Goal: Task Accomplishment & Management: Manage account settings

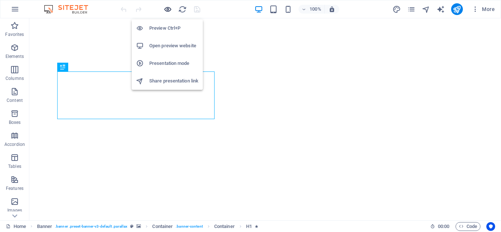
click at [165, 7] on icon "button" at bounding box center [168, 9] width 8 height 8
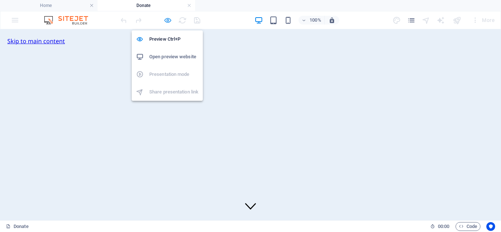
click at [171, 19] on icon "button" at bounding box center [168, 20] width 8 height 8
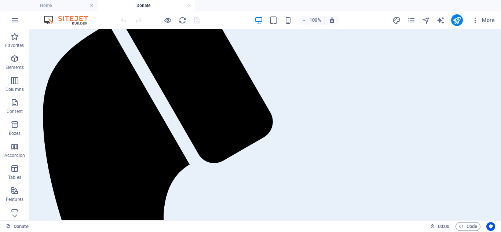
scroll to position [724, 0]
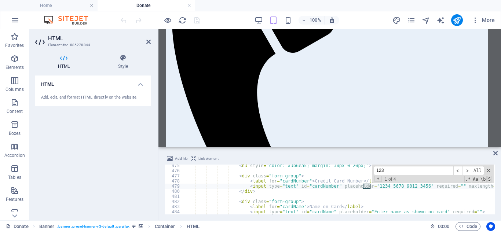
scroll to position [2663, 0]
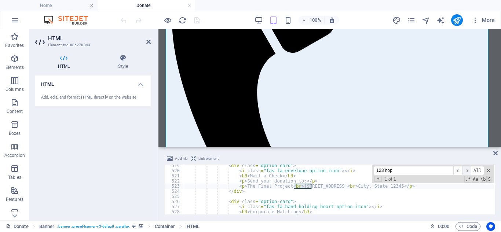
type input "123 hop"
click at [465, 170] on span "​" at bounding box center [466, 170] width 9 height 9
click at [305, 183] on div "< div class = "option-card" > < i class = "fas fa-envelope option-icon" > </ i …" at bounding box center [433, 192] width 498 height 59
drag, startPoint x: 295, startPoint y: 186, endPoint x: 332, endPoint y: 186, distance: 37.1
click at [332, 186] on div "< div class = "option-card" > < i class = "fas fa-envelope option-icon" > </ i …" at bounding box center [433, 192] width 498 height 59
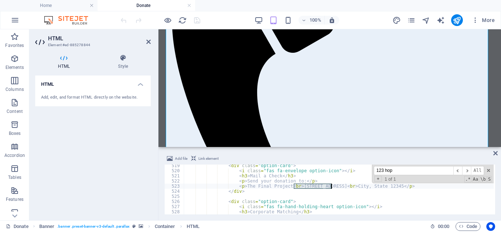
paste textarea "813 N Main"
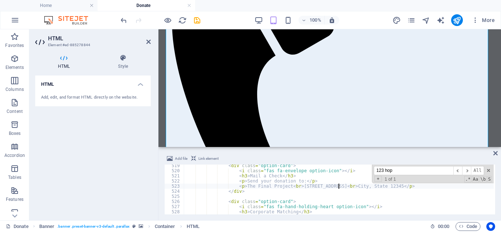
click at [349, 186] on div "< div class = "option-card" > < i class = "fas fa-envelope option-icon" > </ i …" at bounding box center [433, 192] width 498 height 59
drag, startPoint x: 349, startPoint y: 186, endPoint x: 359, endPoint y: 186, distance: 10.3
click at [359, 186] on div "< div class = "option-card" > < i class = "fas fa-envelope option-icon" > </ i …" at bounding box center [433, 192] width 498 height 59
paste textarea "Flagstaff"
drag, startPoint x: 375, startPoint y: 186, endPoint x: 387, endPoint y: 186, distance: 12.1
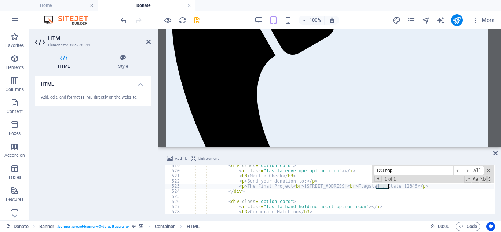
click at [387, 186] on div "< div class = "option-card" > < i class = "fas fa-envelope option-icon" > </ i …" at bounding box center [433, 192] width 498 height 59
paste textarea "Arizona"
click at [396, 186] on div "< div class = "option-card" > < i class = "fas fa-envelope option-icon" > </ i …" at bounding box center [433, 192] width 498 height 59
drag, startPoint x: 396, startPoint y: 187, endPoint x: 407, endPoint y: 187, distance: 11.0
click at [407, 187] on div "< div class = "option-card" > < i class = "fas fa-envelope option-icon" > </ i …" at bounding box center [433, 192] width 498 height 59
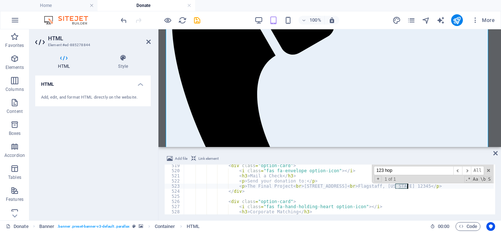
paste textarea "86004-0000"
type textarea "<p>The Final Project<br>1813 N Main Street<br>Flagstaff, Arizona 86004-0000</p>"
click at [197, 18] on icon "save" at bounding box center [197, 20] width 8 height 8
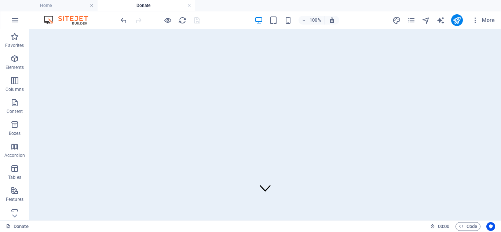
scroll to position [0, 0]
click at [457, 16] on icon "publish" at bounding box center [457, 20] width 8 height 8
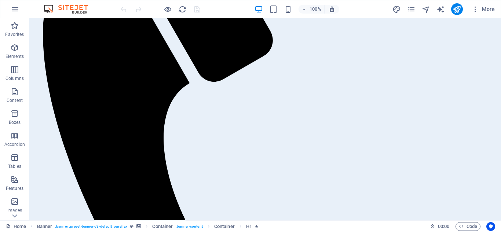
scroll to position [318, 0]
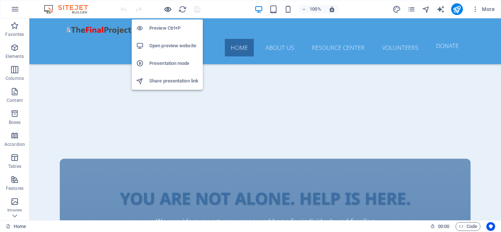
click at [165, 6] on icon "button" at bounding box center [168, 9] width 8 height 8
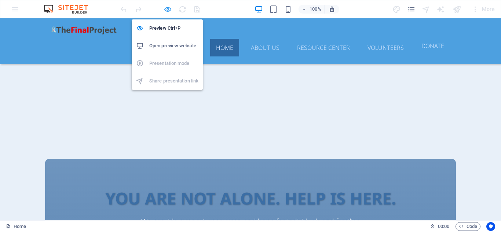
click at [166, 9] on icon "button" at bounding box center [168, 9] width 8 height 8
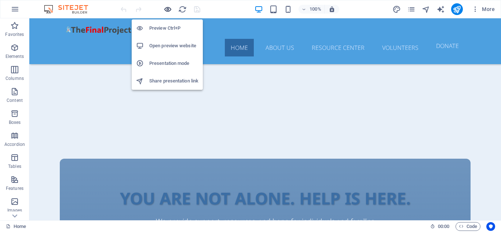
click at [166, 8] on icon "button" at bounding box center [168, 9] width 8 height 8
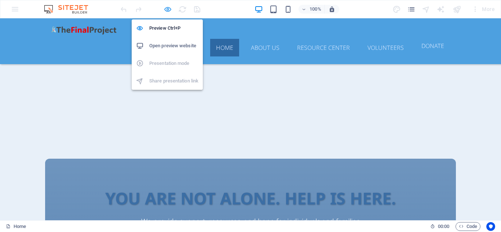
click at [165, 11] on icon "button" at bounding box center [168, 9] width 8 height 8
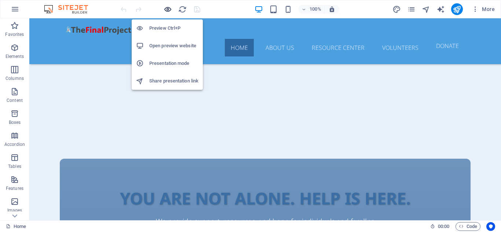
click at [169, 10] on icon "button" at bounding box center [168, 9] width 8 height 8
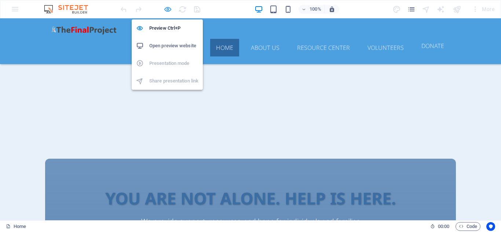
click at [168, 14] on div "Preview Ctrl+P Open preview website Presentation mode Share presentation link" at bounding box center [167, 52] width 71 height 76
click at [166, 7] on icon "button" at bounding box center [168, 9] width 8 height 8
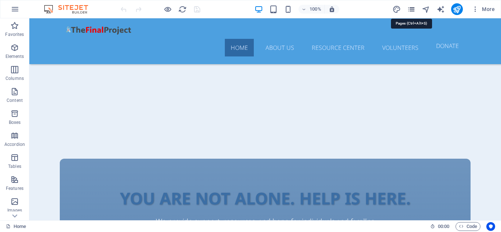
click at [413, 10] on icon "pages" at bounding box center [411, 9] width 8 height 8
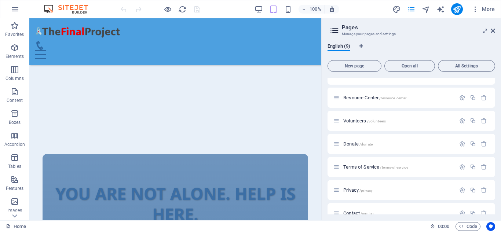
scroll to position [71, 0]
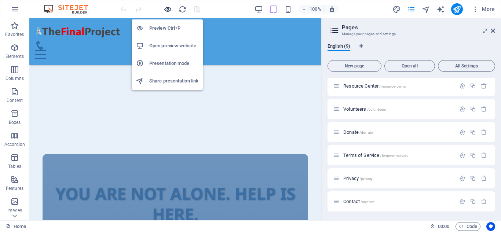
click at [170, 9] on icon "button" at bounding box center [168, 9] width 8 height 8
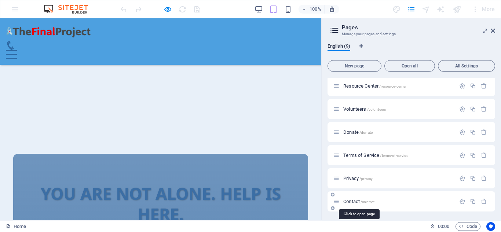
click at [357, 199] on span "Contact /contact" at bounding box center [358, 202] width 31 height 6
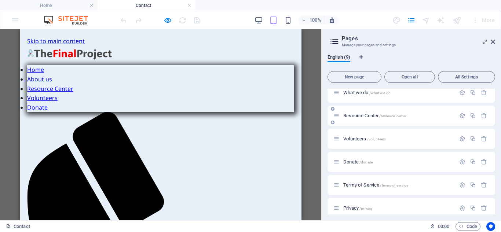
scroll to position [0, 0]
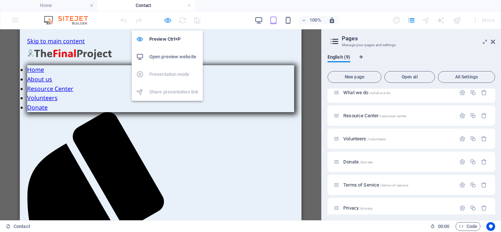
click at [164, 21] on icon "button" at bounding box center [168, 20] width 8 height 8
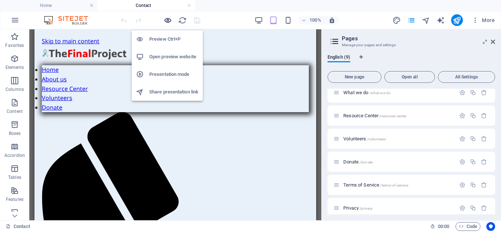
click at [169, 22] on icon "button" at bounding box center [168, 20] width 8 height 8
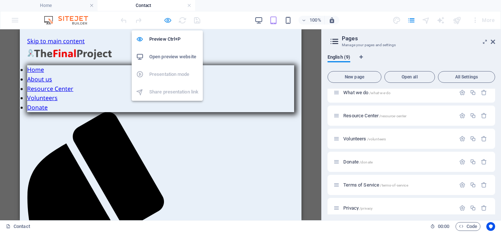
drag, startPoint x: 169, startPoint y: 21, endPoint x: 177, endPoint y: 0, distance: 22.4
click at [169, 21] on icon "button" at bounding box center [168, 20] width 8 height 8
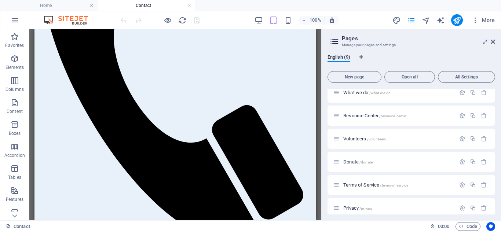
scroll to position [214, 0]
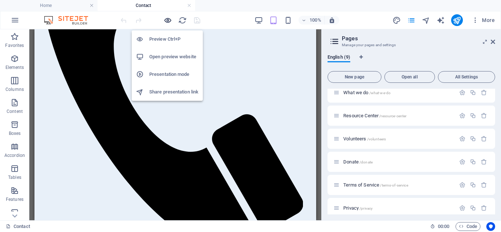
click at [167, 20] on icon "button" at bounding box center [168, 20] width 8 height 8
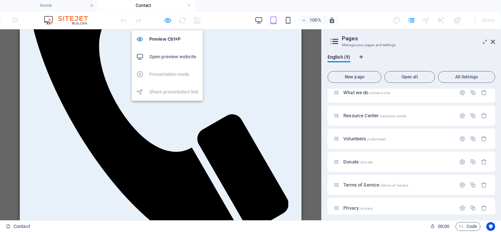
click at [168, 19] on icon "button" at bounding box center [168, 20] width 8 height 8
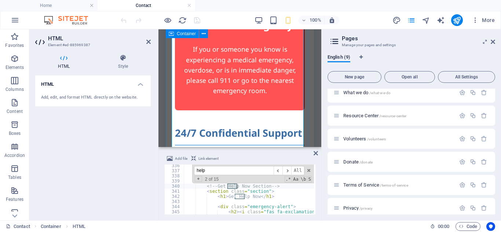
scroll to position [1722, 0]
type input "help"
click at [287, 169] on span "​" at bounding box center [287, 170] width 9 height 9
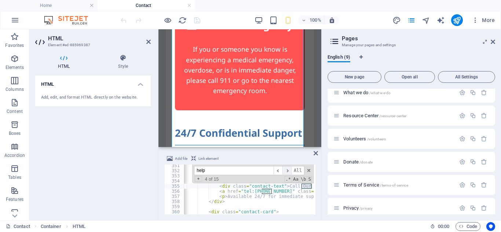
scroll to position [0, 20]
click at [281, 189] on div "< div class = "contact-options" > < div class = "contact-card" > < i class = "f…" at bounding box center [383, 192] width 438 height 59
drag, startPoint x: 247, startPoint y: 192, endPoint x: 282, endPoint y: 192, distance: 35.2
click at [282, 192] on div "< div class = "contact-options" > < div class = "contact-card" > < i class = "f…" at bounding box center [383, 192] width 438 height 59
paste textarea "[PHONE_NUMBER]"
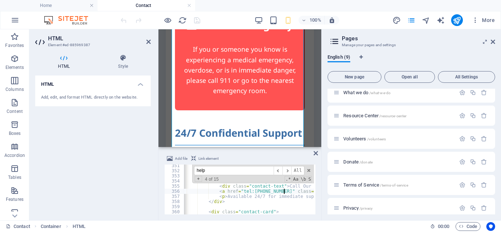
click at [284, 193] on div "< div class = "contact-options" > < div class = "contact-card" > < i class = "f…" at bounding box center [383, 192] width 438 height 59
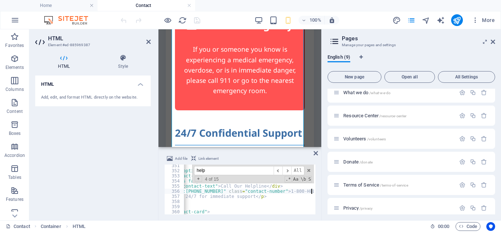
scroll to position [0, 91]
drag, startPoint x: 273, startPoint y: 192, endPoint x: 306, endPoint y: 193, distance: 33.4
click at [306, 193] on div "< div class = "contact-options" > < div class = "contact-card" > < i class = "f…" at bounding box center [311, 192] width 438 height 59
paste textarea "[PHONE_NUMBER]"
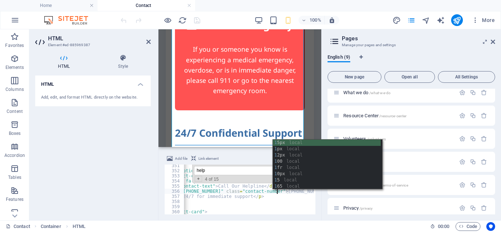
type textarea "<a href="tel:[PHONE_NUMBER]" class="contact-number">[PHONE_NUMBER]</a>"
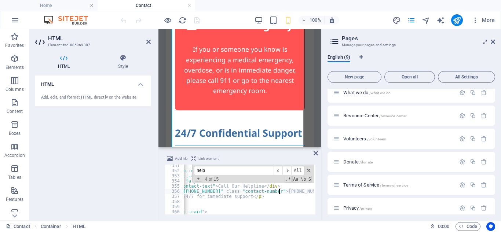
scroll to position [0, 15]
drag, startPoint x: 259, startPoint y: 121, endPoint x: 316, endPoint y: 154, distance: 65.9
click at [317, 154] on icon at bounding box center [316, 153] width 4 height 6
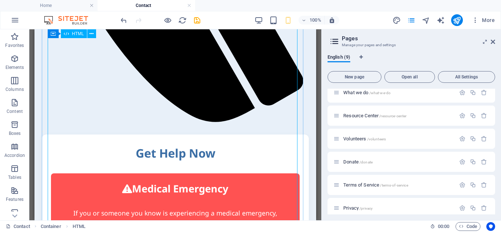
scroll to position [343, 0]
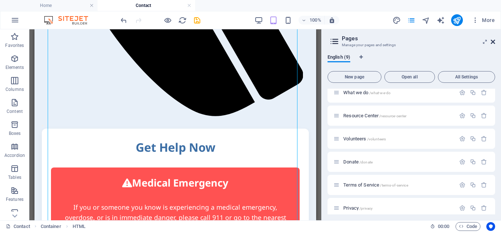
click at [492, 41] on icon at bounding box center [493, 42] width 4 height 6
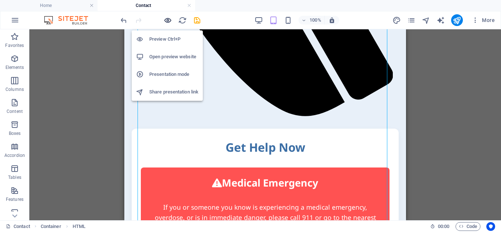
click at [169, 20] on icon "button" at bounding box center [168, 20] width 8 height 8
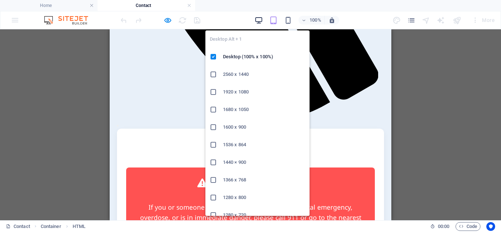
click at [258, 19] on icon "button" at bounding box center [259, 20] width 8 height 8
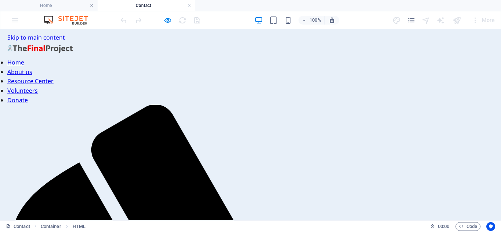
scroll to position [0, 0]
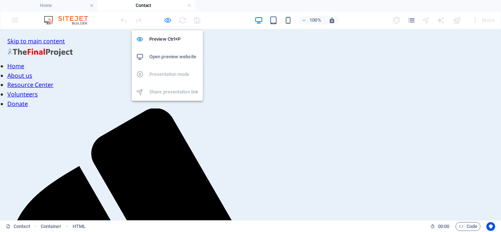
click at [168, 21] on icon "button" at bounding box center [168, 20] width 8 height 8
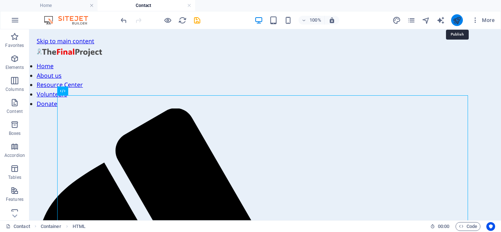
drag, startPoint x: 457, startPoint y: 21, endPoint x: 453, endPoint y: 53, distance: 31.9
click at [457, 21] on icon "publish" at bounding box center [457, 20] width 8 height 8
